Goal: Task Accomplishment & Management: Use online tool/utility

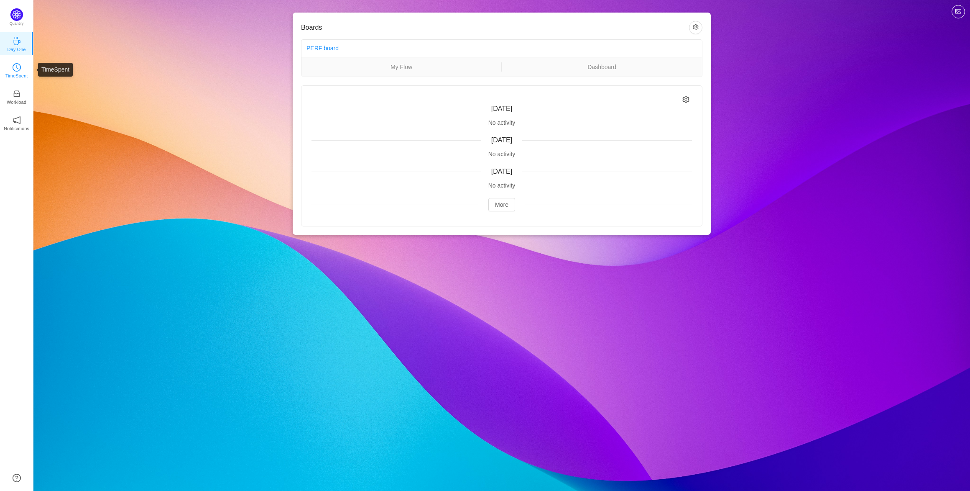
click at [22, 73] on p "TimeSpent" at bounding box center [16, 76] width 23 height 8
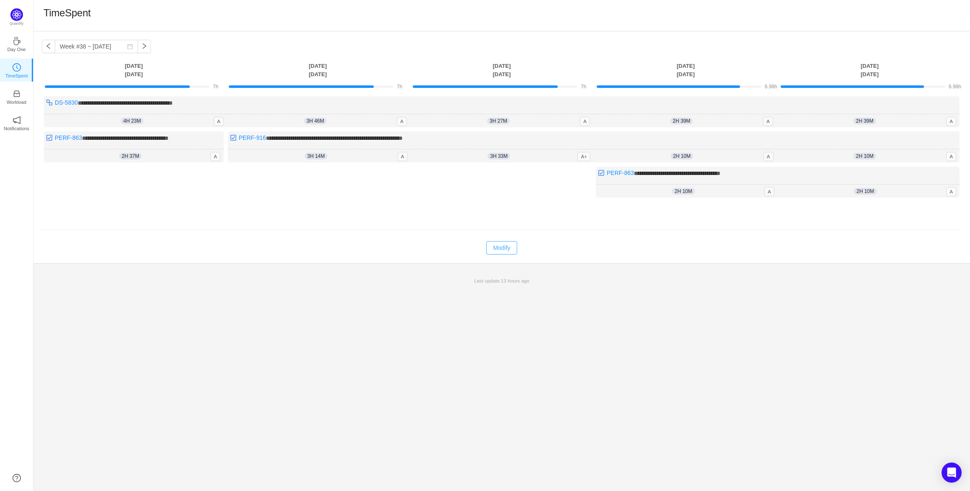
click at [496, 248] on button "Modify" at bounding box center [501, 247] width 31 height 13
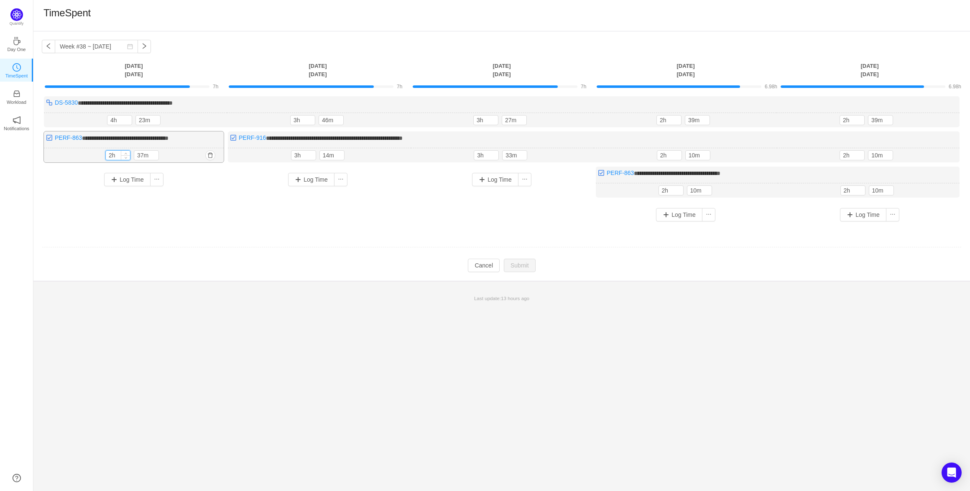
drag, startPoint x: 111, startPoint y: 153, endPoint x: 106, endPoint y: 154, distance: 5.5
click at [106, 154] on input "2h" at bounding box center [118, 155] width 24 height 9
type input "7h"
drag, startPoint x: 135, startPoint y: 153, endPoint x: 143, endPoint y: 153, distance: 7.5
click at [143, 153] on input "37m" at bounding box center [146, 155] width 24 height 9
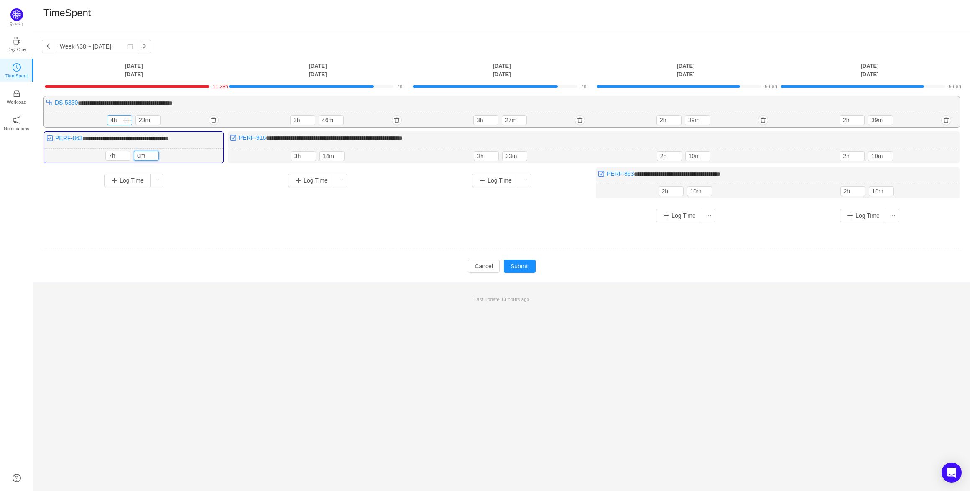
type input "0m"
click at [113, 121] on input "4h" at bounding box center [119, 119] width 24 height 9
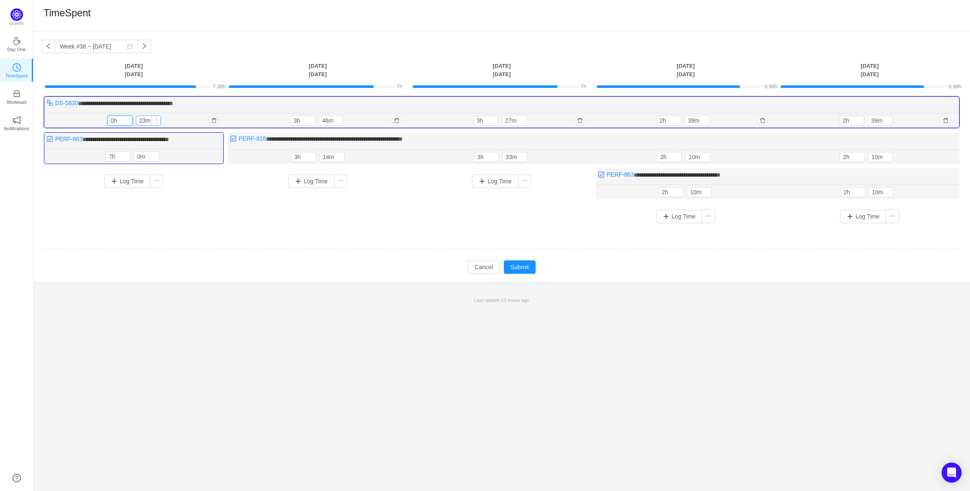
type input "0h"
drag, startPoint x: 140, startPoint y: 122, endPoint x: 145, endPoint y: 121, distance: 4.7
click at [145, 121] on input "23m" at bounding box center [148, 120] width 24 height 9
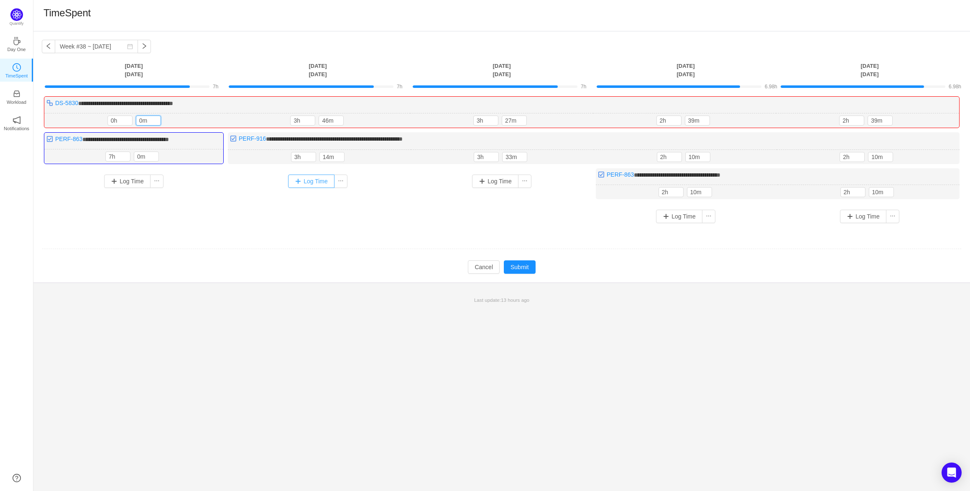
type input "0m"
click at [319, 182] on button "Log Time" at bounding box center [311, 180] width 46 height 13
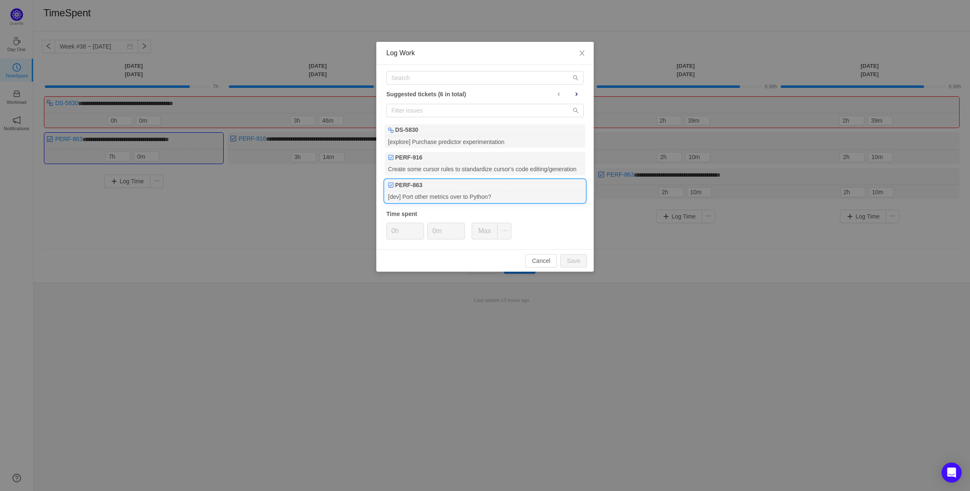
click at [431, 189] on div "PERF-863" at bounding box center [485, 185] width 201 height 12
click at [392, 232] on input "0h" at bounding box center [405, 231] width 37 height 16
click at [394, 231] on input "0h" at bounding box center [405, 231] width 37 height 16
click at [569, 259] on button "Save" at bounding box center [573, 260] width 27 height 13
type input "0h"
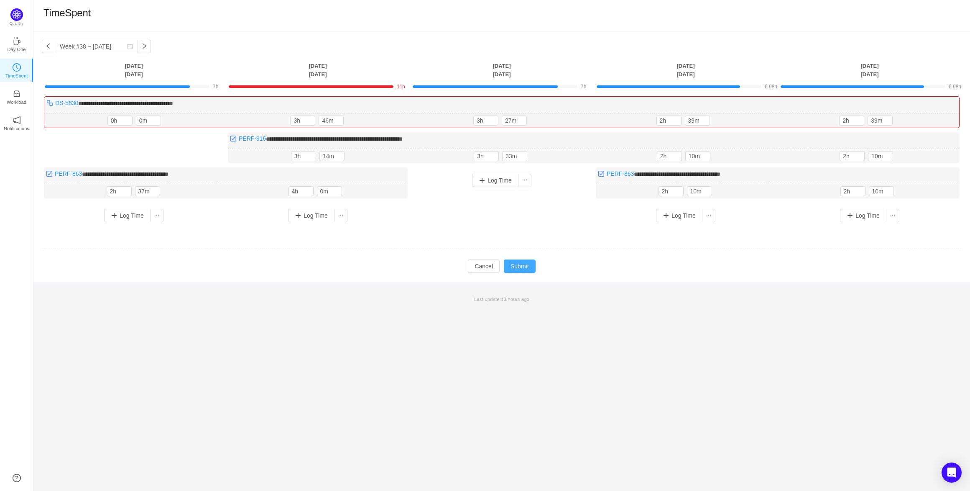
click at [530, 269] on button "Submit" at bounding box center [520, 265] width 32 height 13
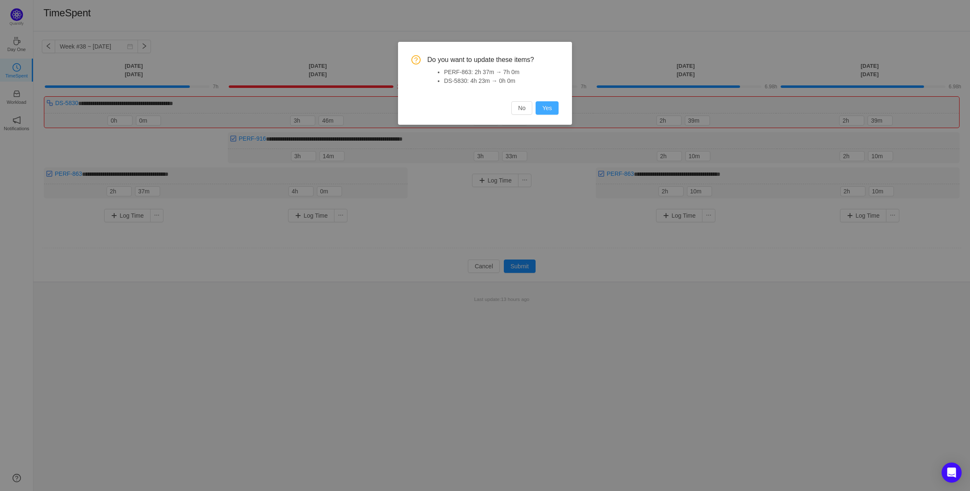
click at [547, 107] on button "Yes" at bounding box center [547, 107] width 23 height 13
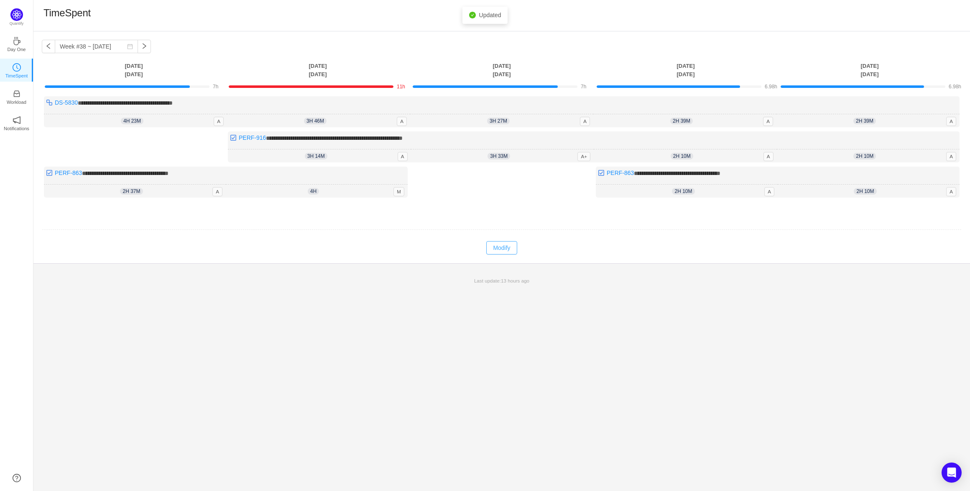
click at [503, 248] on button "Modify" at bounding box center [501, 247] width 31 height 13
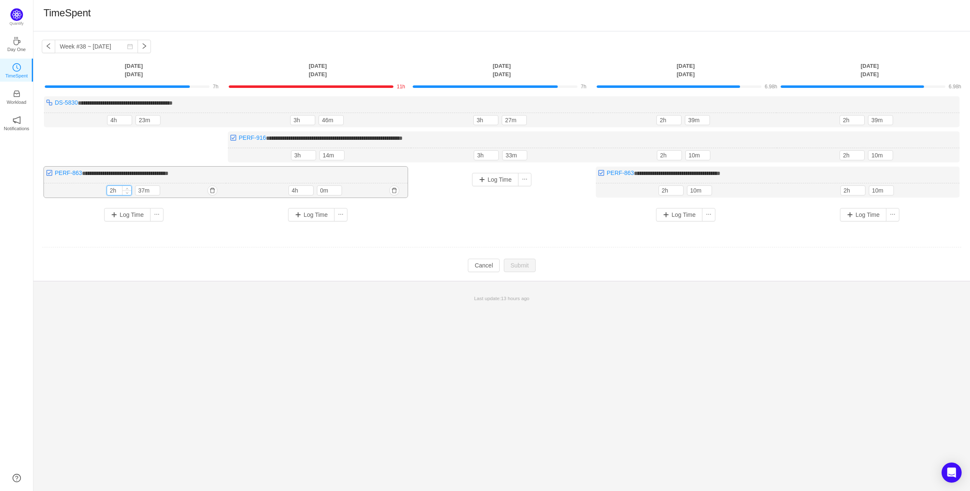
drag, startPoint x: 112, startPoint y: 191, endPoint x: 107, endPoint y: 191, distance: 5.0
click at [107, 191] on input "2h" at bounding box center [119, 190] width 24 height 9
type input "7h"
drag, startPoint x: 138, startPoint y: 189, endPoint x: 146, endPoint y: 189, distance: 7.1
click at [146, 189] on input "37m" at bounding box center [147, 190] width 24 height 9
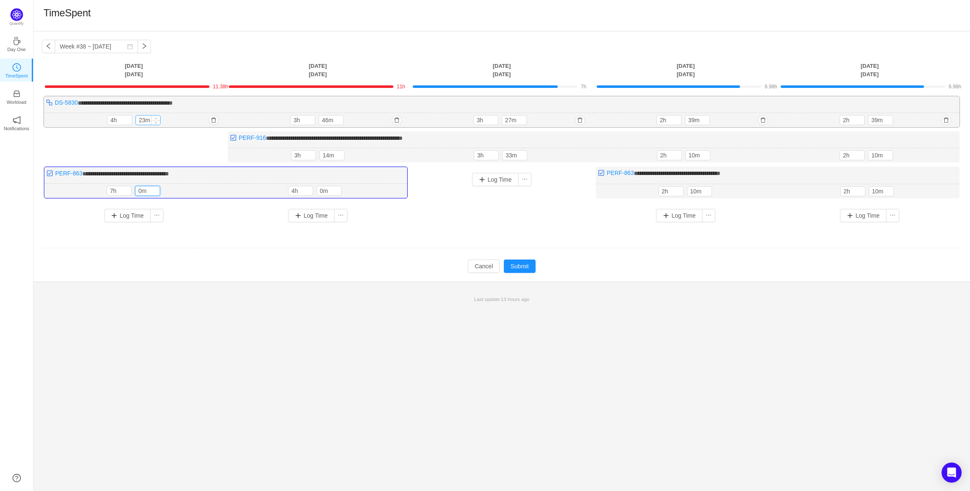
type input "0m"
drag, startPoint x: 146, startPoint y: 119, endPoint x: 136, endPoint y: 118, distance: 9.7
click at [136, 118] on input "23m" at bounding box center [148, 119] width 24 height 9
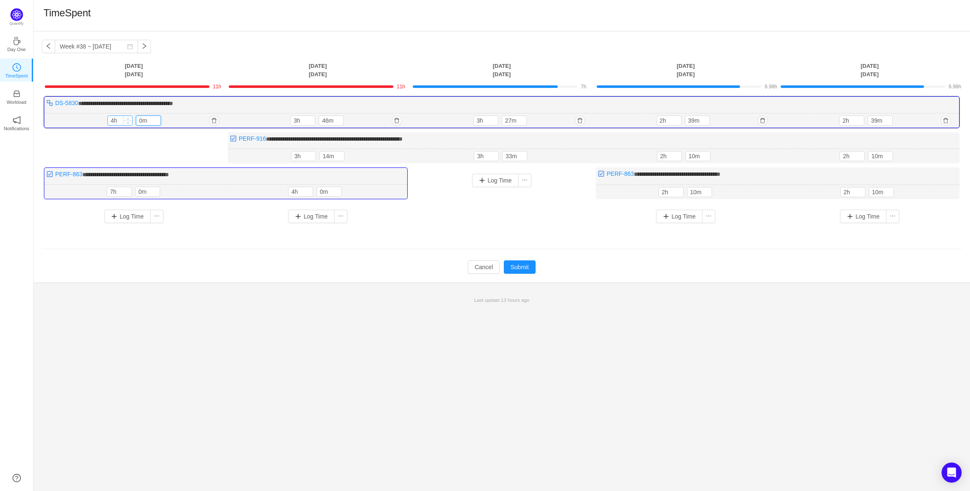
type input "0m"
drag, startPoint x: 115, startPoint y: 121, endPoint x: 102, endPoint y: 122, distance: 12.6
click at [102, 122] on div "4h 4h 0m" at bounding box center [135, 120] width 183 height 15
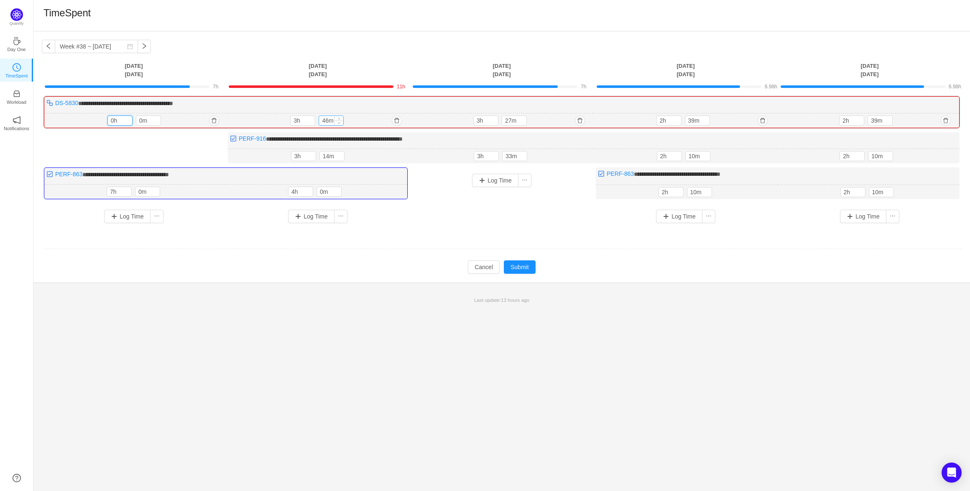
type input "0h"
drag, startPoint x: 322, startPoint y: 122, endPoint x: 328, endPoint y: 122, distance: 6.7
click at [328, 122] on input "46m" at bounding box center [331, 120] width 24 height 9
type input "0m"
drag, startPoint x: 330, startPoint y: 158, endPoint x: 320, endPoint y: 158, distance: 9.6
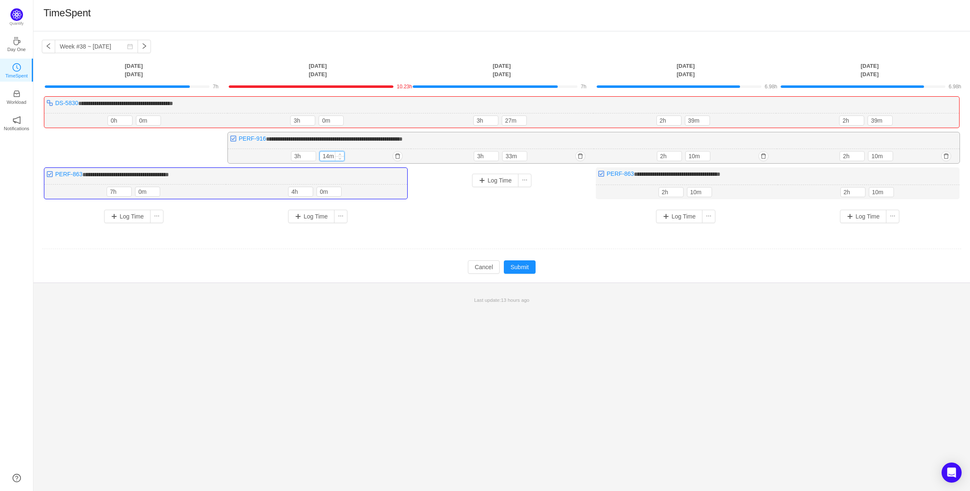
click at [321, 158] on input "14m" at bounding box center [332, 155] width 24 height 9
type input "0m"
drag, startPoint x: 299, startPoint y: 157, endPoint x: 294, endPoint y: 160, distance: 6.0
click at [294, 160] on input "3h" at bounding box center [304, 156] width 24 height 9
drag, startPoint x: 301, startPoint y: 157, endPoint x: 293, endPoint y: 158, distance: 7.6
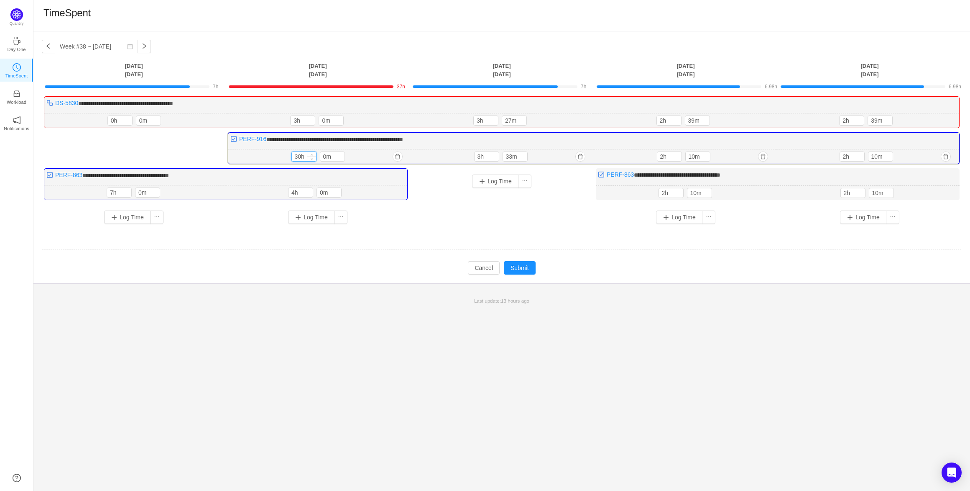
click at [293, 158] on input "30h" at bounding box center [304, 156] width 24 height 9
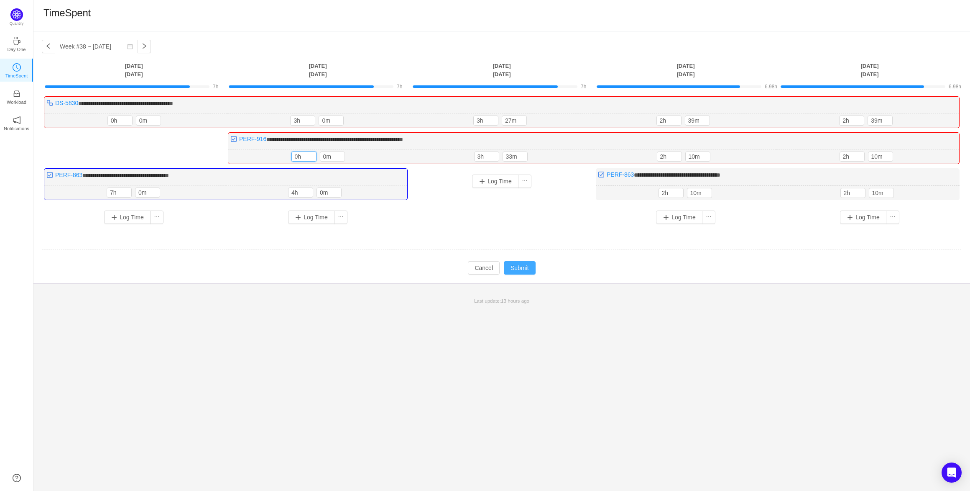
type input "0h"
click at [516, 268] on button "Submit" at bounding box center [520, 267] width 32 height 13
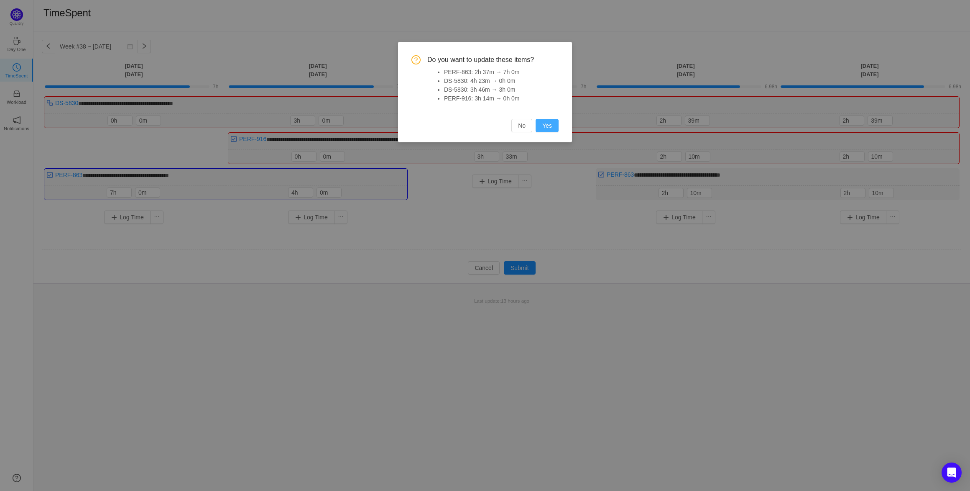
click at [550, 120] on button "Yes" at bounding box center [547, 125] width 23 height 13
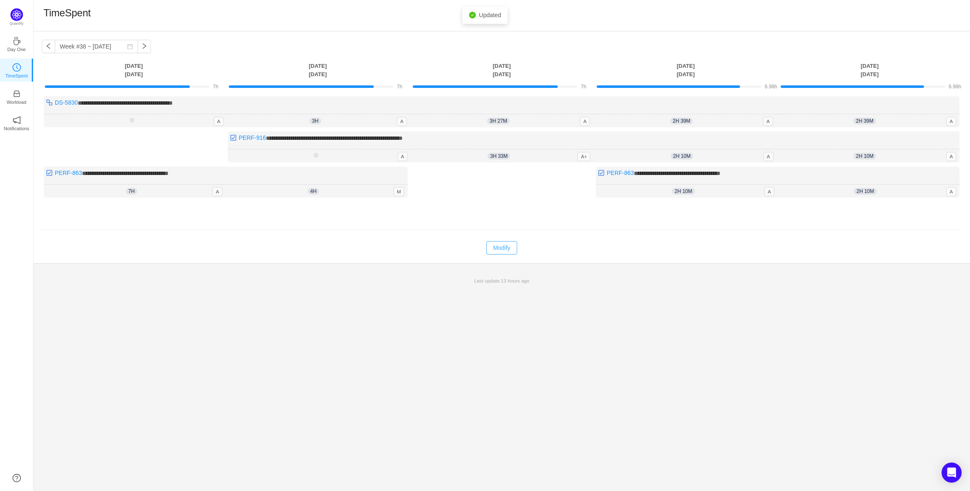
click at [505, 248] on button "Modify" at bounding box center [501, 247] width 31 height 13
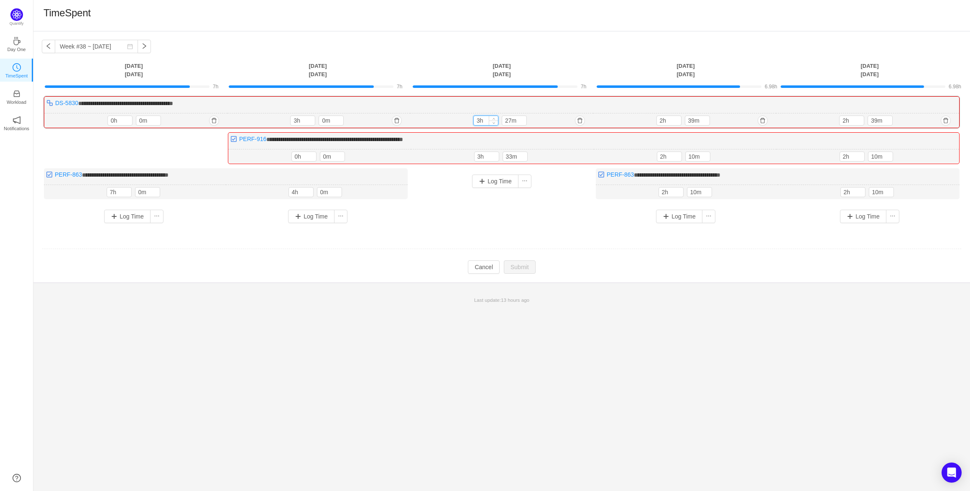
click at [475, 122] on input "3h" at bounding box center [486, 120] width 24 height 9
click at [479, 121] on input "3h" at bounding box center [486, 120] width 24 height 9
type input "7h"
drag, startPoint x: 506, startPoint y: 120, endPoint x: 510, endPoint y: 121, distance: 4.2
click at [510, 121] on input "27m" at bounding box center [514, 120] width 24 height 9
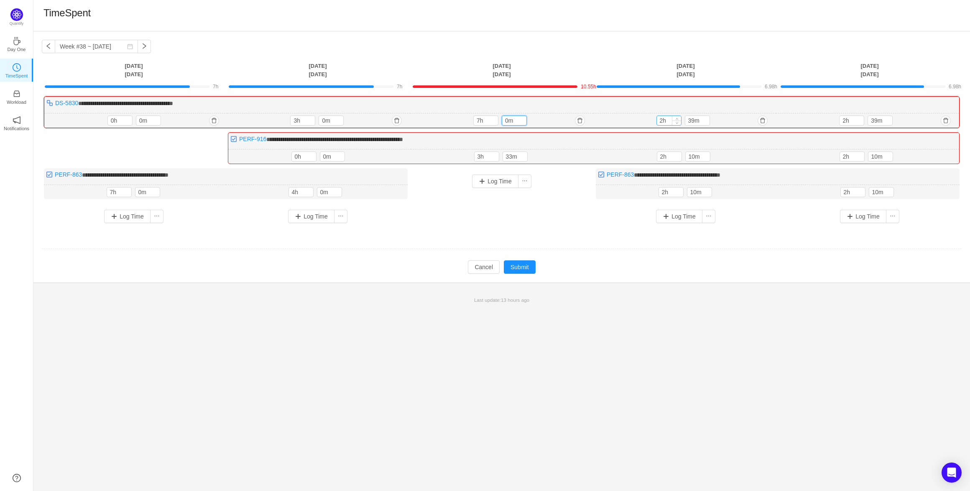
type input "0m"
click at [662, 121] on input "2h" at bounding box center [669, 120] width 24 height 9
type input "7h"
drag, startPoint x: 689, startPoint y: 121, endPoint x: 695, endPoint y: 120, distance: 5.9
click at [695, 120] on input "39m" at bounding box center [697, 120] width 24 height 9
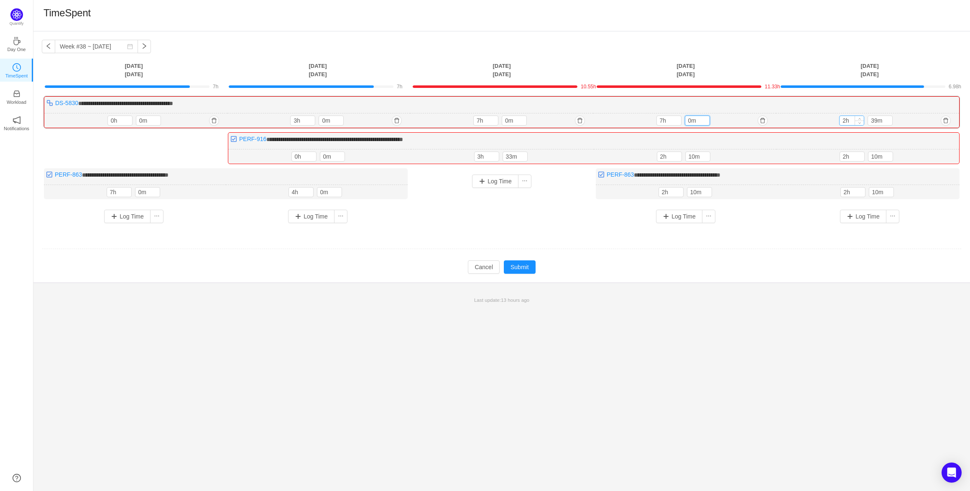
type input "0m"
click at [845, 119] on input "2h" at bounding box center [852, 120] width 24 height 9
type input "7h"
drag, startPoint x: 870, startPoint y: 120, endPoint x: 877, endPoint y: 120, distance: 6.3
click at [877, 120] on input "39m" at bounding box center [880, 120] width 24 height 9
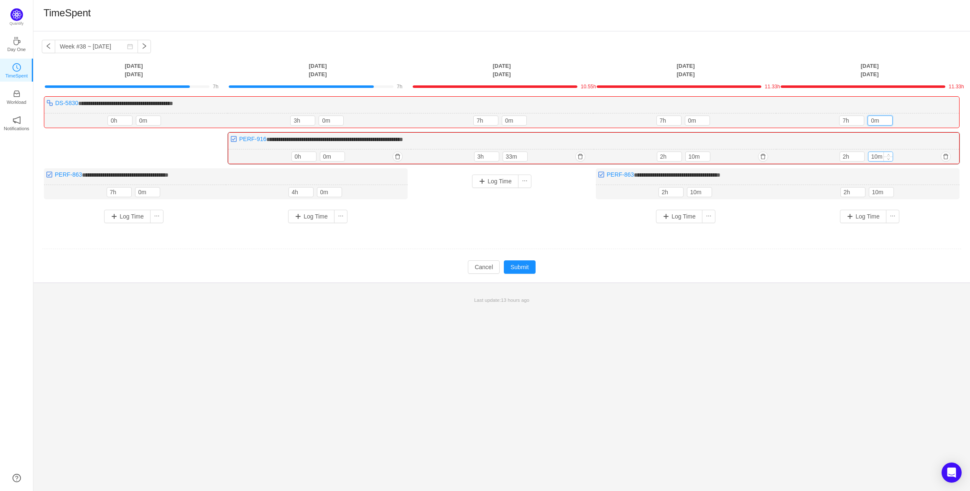
type input "0m"
click at [876, 154] on input "10m" at bounding box center [881, 156] width 24 height 9
type input "0m"
drag, startPoint x: 844, startPoint y: 158, endPoint x: 834, endPoint y: 157, distance: 10.1
click at [835, 157] on div "2h 2h 0m" at bounding box center [868, 156] width 183 height 15
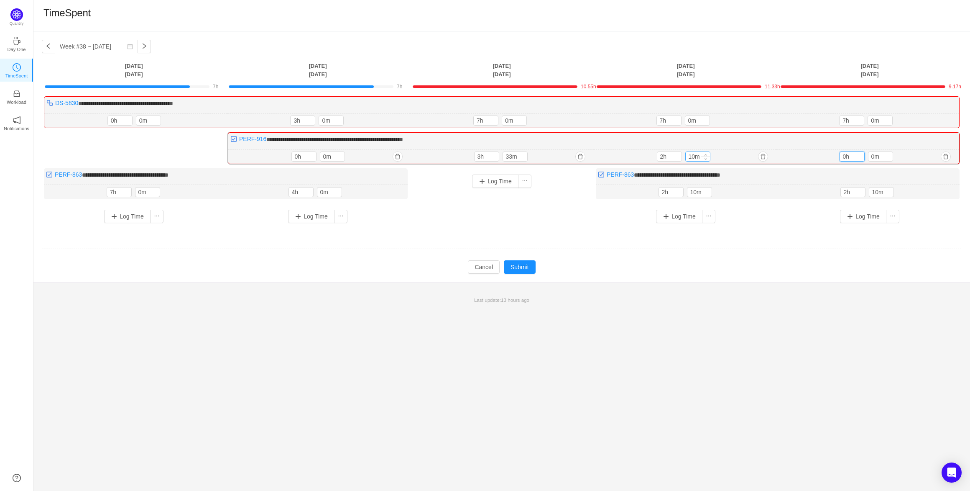
type input "0h"
drag, startPoint x: 693, startPoint y: 157, endPoint x: 687, endPoint y: 158, distance: 6.3
click at [687, 158] on input "10m" at bounding box center [698, 156] width 24 height 9
type input "0m"
drag, startPoint x: 664, startPoint y: 156, endPoint x: 642, endPoint y: 156, distance: 21.7
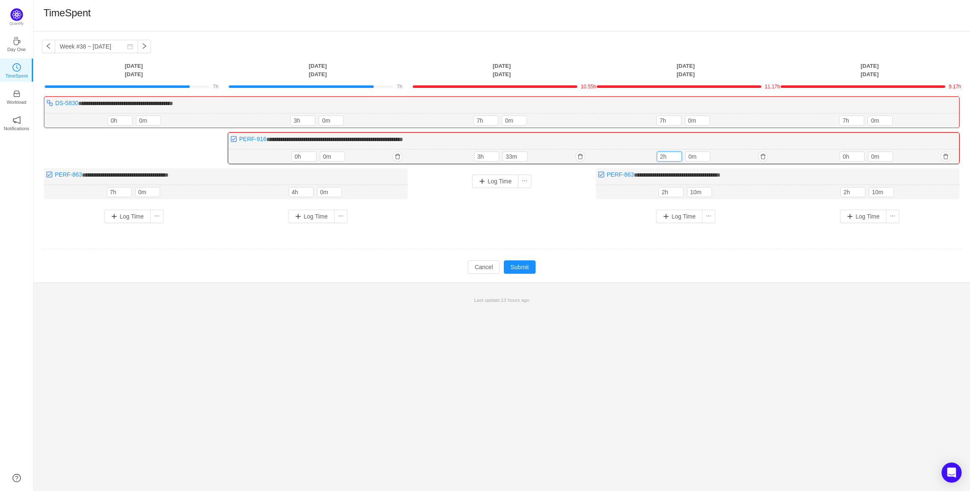
click at [642, 156] on div "2h 2h 0m" at bounding box center [685, 156] width 183 height 15
type input "0h"
drag, startPoint x: 512, startPoint y: 158, endPoint x: 498, endPoint y: 156, distance: 13.9
click at [498, 156] on div "3h 33m" at bounding box center [502, 156] width 57 height 10
type input "0m"
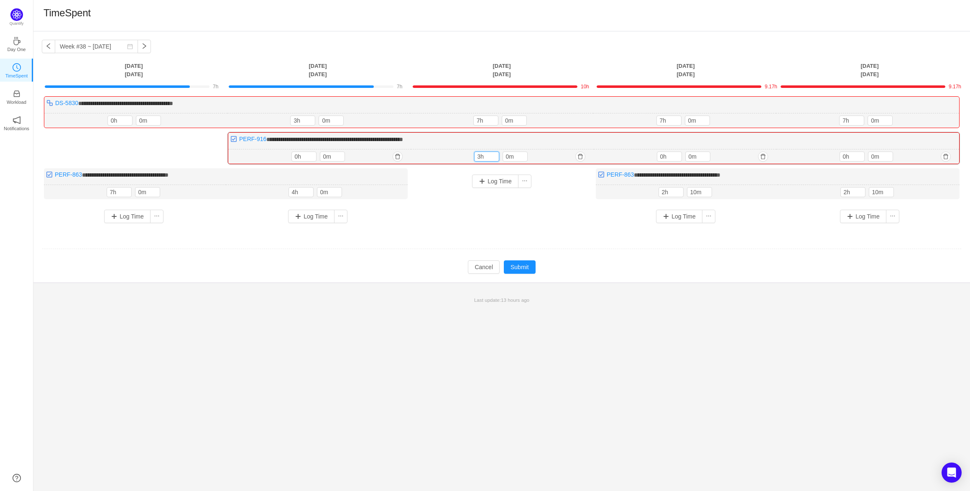
drag, startPoint x: 480, startPoint y: 158, endPoint x: 470, endPoint y: 158, distance: 10.5
click at [470, 158] on div "3h 3h 0m" at bounding box center [502, 156] width 183 height 15
type input "0h"
drag, startPoint x: 665, startPoint y: 191, endPoint x: 655, endPoint y: 192, distance: 9.6
click at [655, 192] on div "2h 10m 2h 10m" at bounding box center [687, 192] width 182 height 15
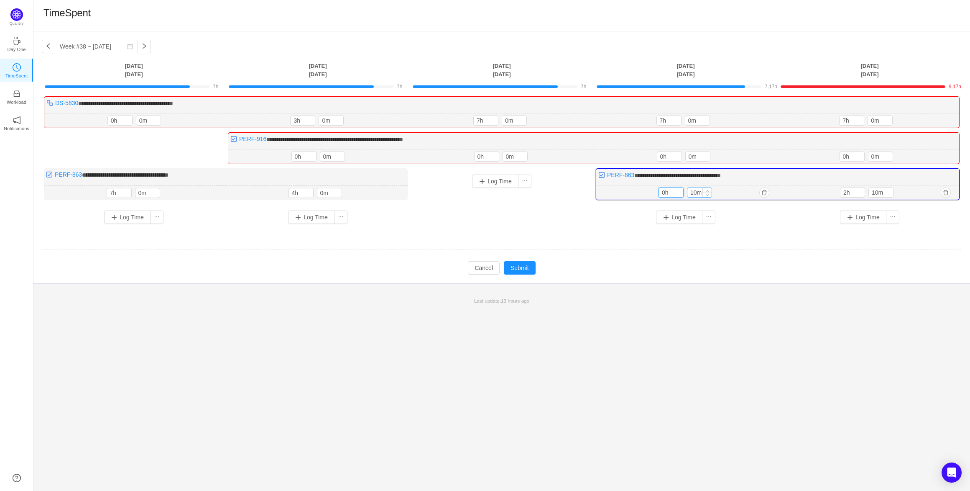
type input "0h"
drag, startPoint x: 697, startPoint y: 192, endPoint x: 686, endPoint y: 194, distance: 11.0
click at [685, 194] on div "0h 10m" at bounding box center [687, 192] width 57 height 10
type input "0m"
drag, startPoint x: 847, startPoint y: 191, endPoint x: 838, endPoint y: 193, distance: 9.4
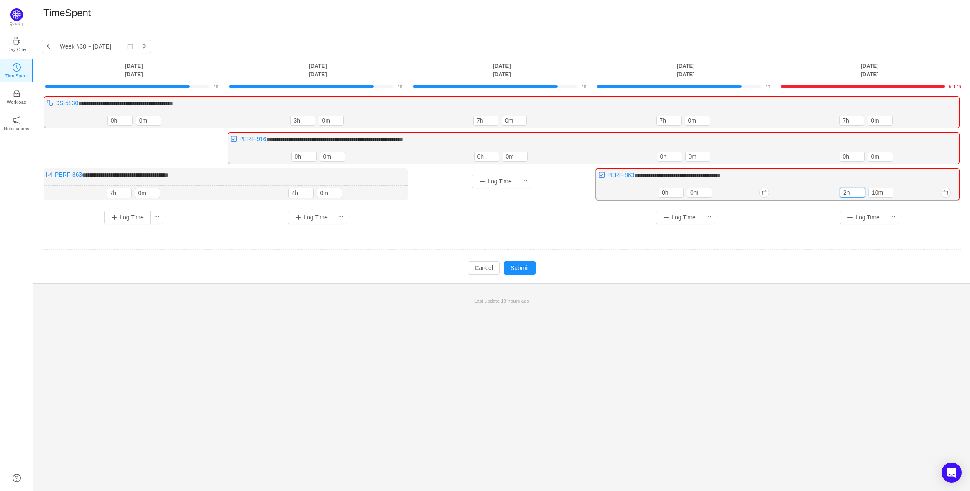
click at [838, 193] on div "2h 10m 2h 10m" at bounding box center [868, 192] width 181 height 15
type input "0h"
drag, startPoint x: 877, startPoint y: 191, endPoint x: 861, endPoint y: 192, distance: 16.4
click at [861, 192] on div "0h 10m" at bounding box center [868, 192] width 57 height 10
type input "0m"
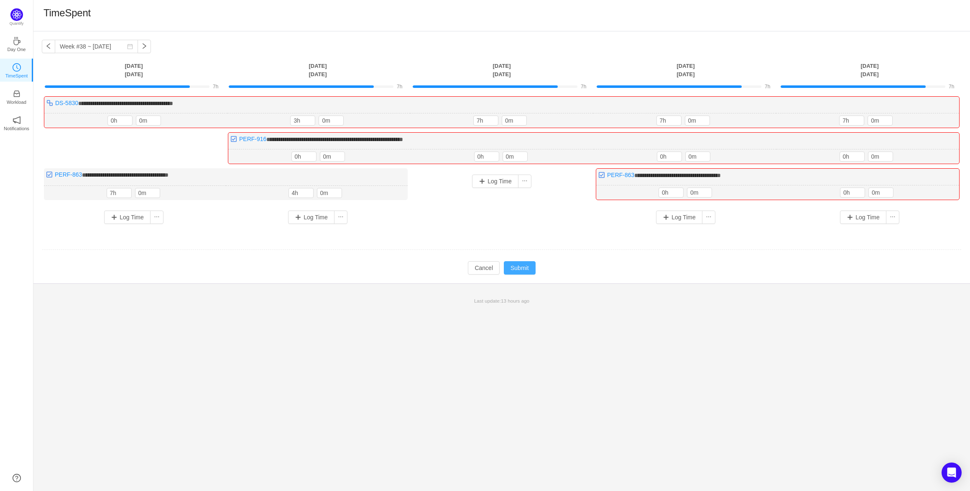
click at [521, 268] on button "Submit" at bounding box center [520, 267] width 32 height 13
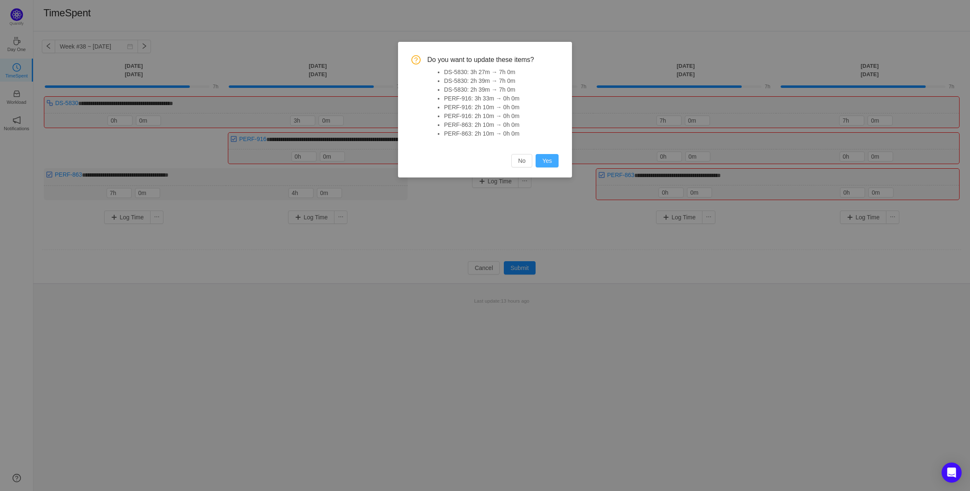
click at [550, 162] on button "Yes" at bounding box center [547, 160] width 23 height 13
